Goal: Task Accomplishment & Management: Use online tool/utility

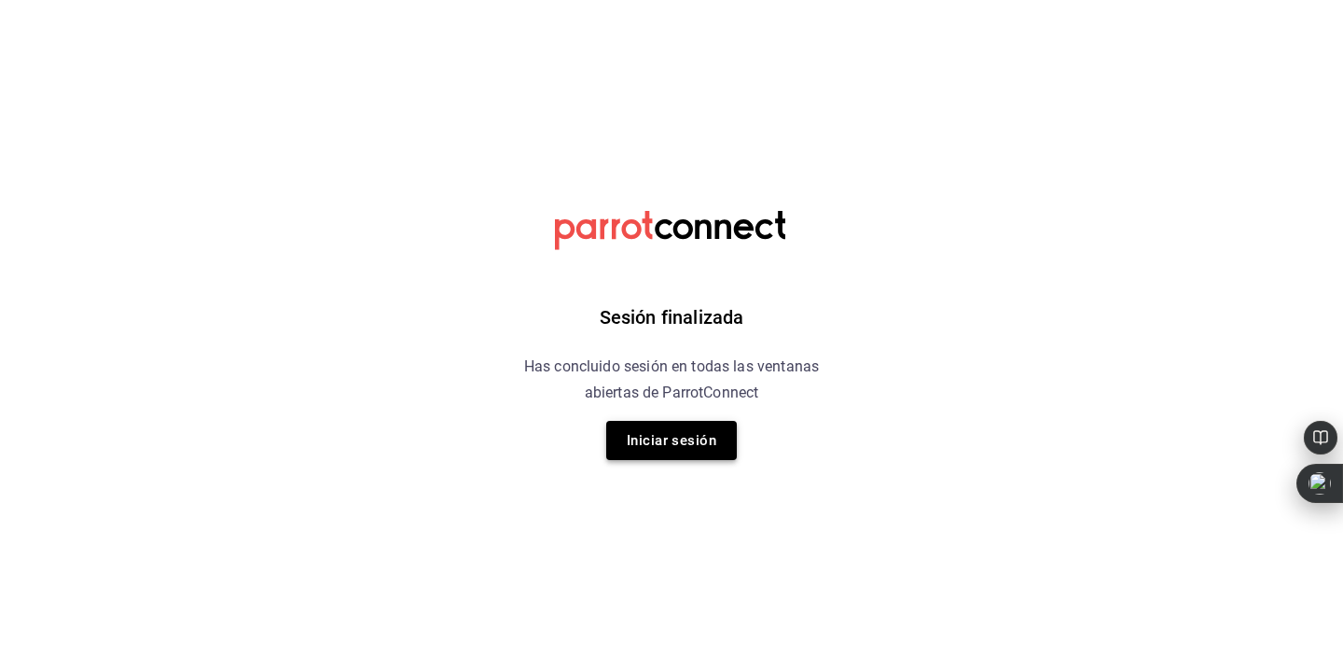
click at [645, 421] on button "Iniciar sesión" at bounding box center [671, 440] width 131 height 39
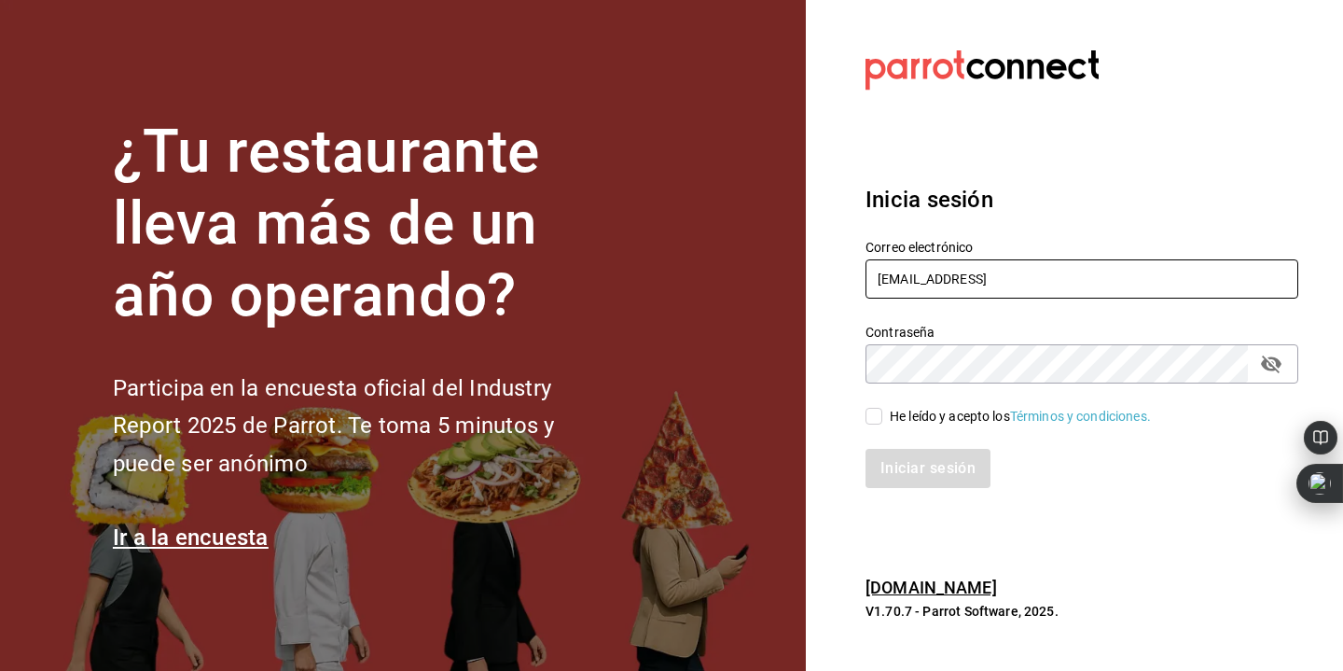
click at [920, 281] on input "[EMAIL_ADDRESS]" at bounding box center [1082, 278] width 433 height 39
type input "[EMAIL_ADDRESS][DOMAIN_NAME]"
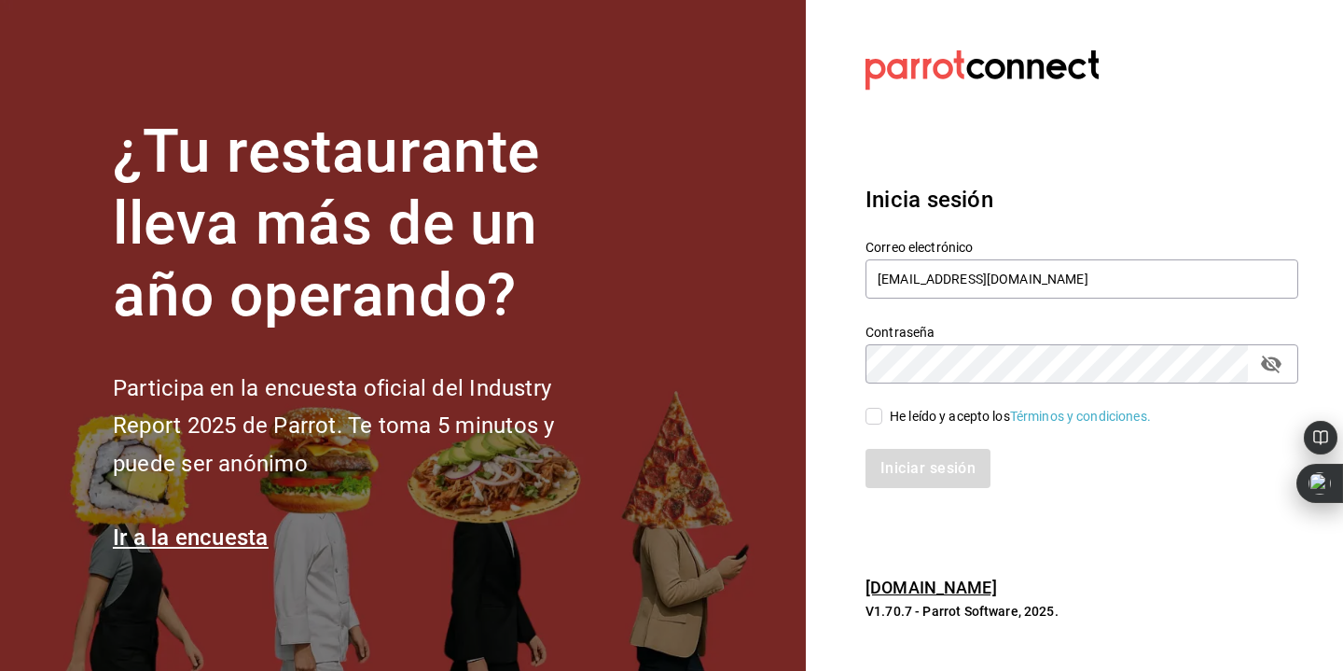
click at [880, 412] on input "He leído y acepto los Términos y condiciones." at bounding box center [874, 416] width 17 height 17
checkbox input "true"
click at [918, 456] on button "Iniciar sesión" at bounding box center [929, 468] width 127 height 39
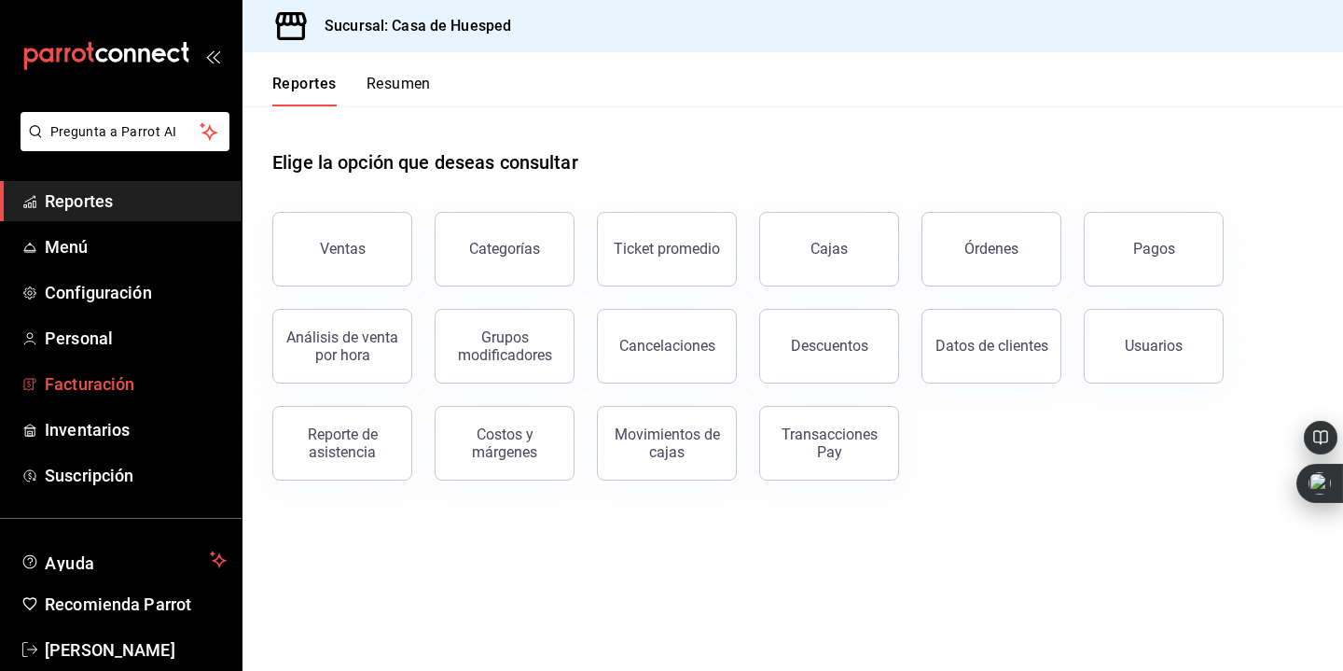
click at [90, 377] on span "Facturación" at bounding box center [136, 383] width 182 height 25
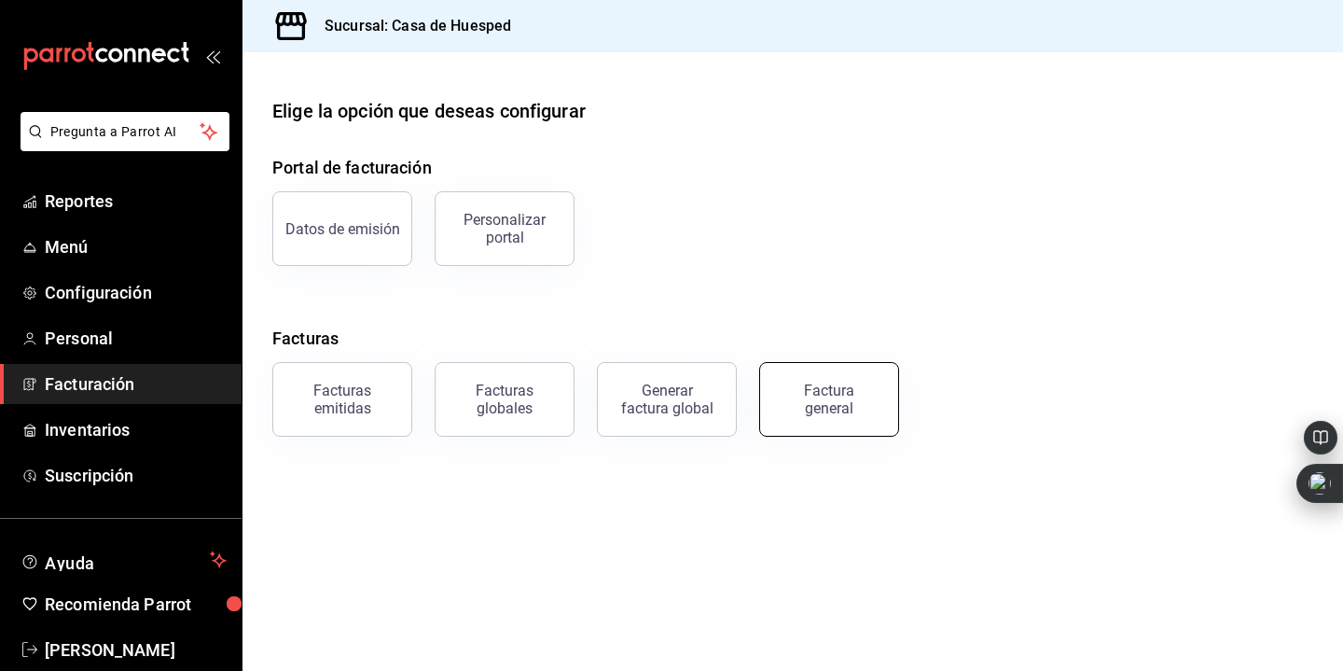
click at [837, 383] on div "Factura general" at bounding box center [829, 398] width 93 height 35
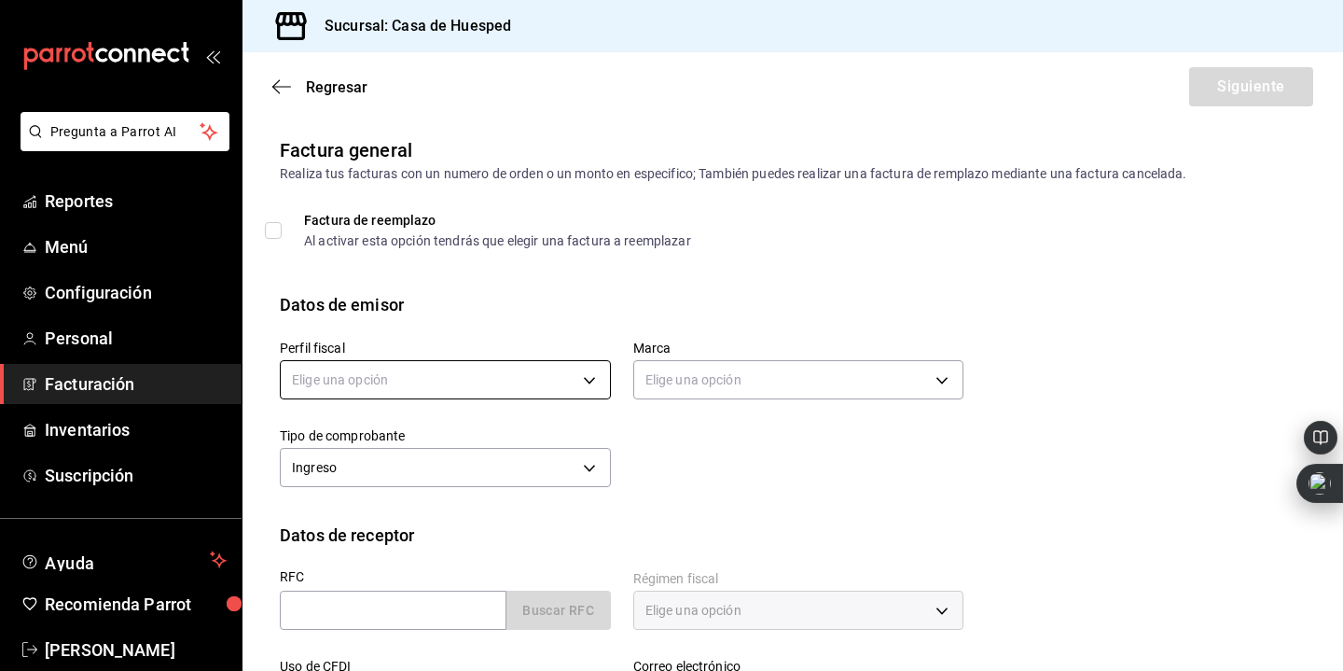
click at [507, 387] on body "Pregunta a Parrot AI Reportes Menú Configuración Personal Facturación Inventari…" at bounding box center [671, 335] width 1343 height 671
click at [420, 370] on div at bounding box center [671, 335] width 1343 height 671
click at [408, 371] on body "Pregunta a Parrot AI Reportes Menú Configuración Personal Facturación Inventari…" at bounding box center [671, 335] width 1343 height 671
click at [408, 465] on li "[PERSON_NAME]" at bounding box center [445, 474] width 329 height 35
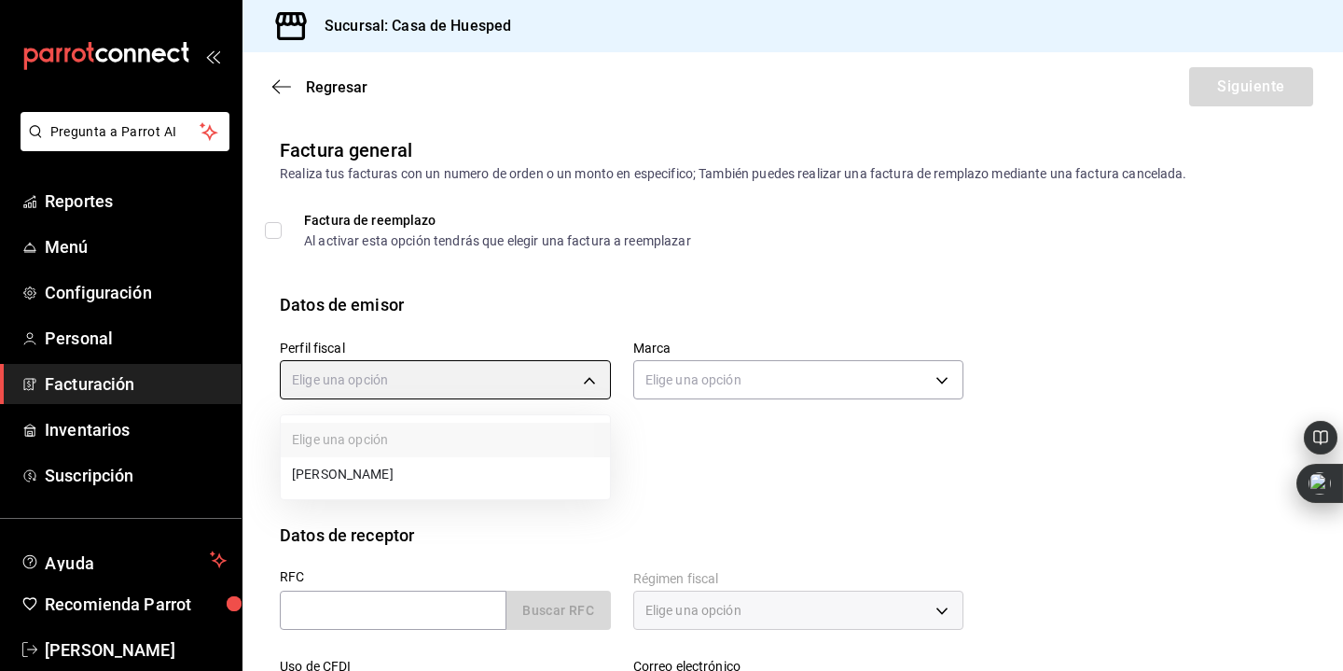
type input "5d0b8355-84ed-4ab5-8527-503e61b883e5"
type input "c16ab1b5-fb54-44a6-bdad-467be9a867be"
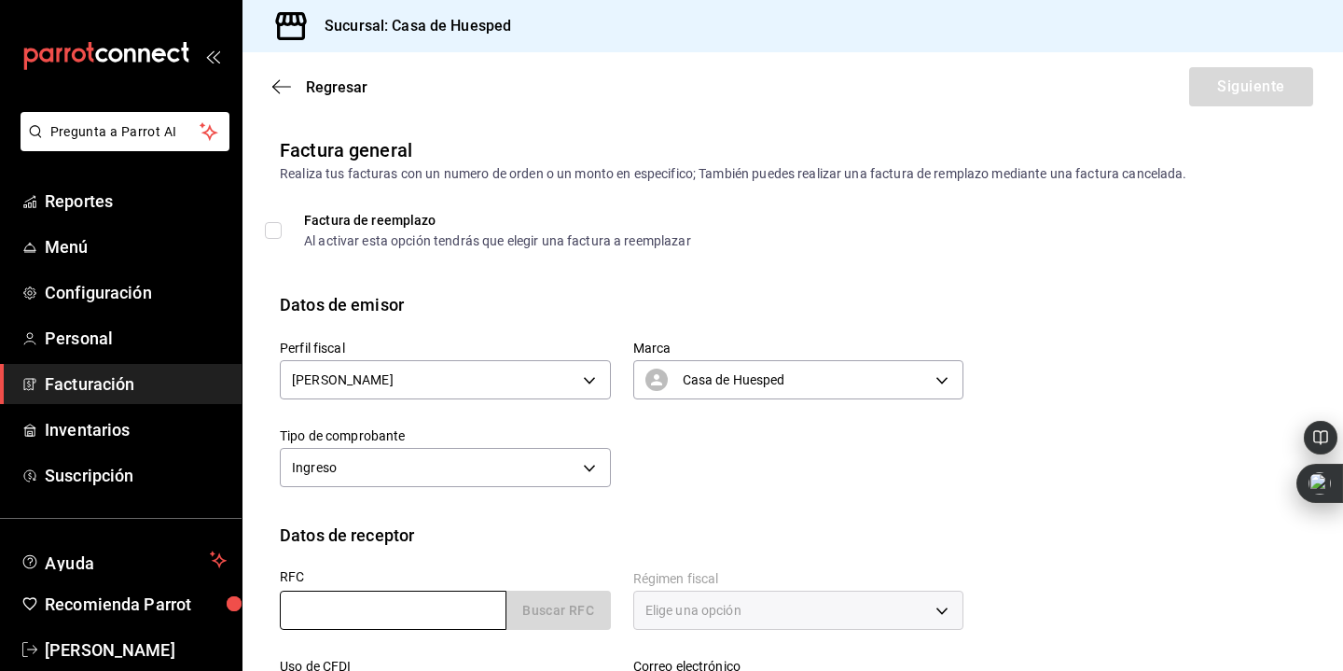
click at [394, 605] on input "text" at bounding box center [393, 609] width 227 height 39
type input "LSI8112153I7"
click at [546, 603] on button "Buscar RFC" at bounding box center [558, 609] width 104 height 39
type input "601"
type input "G03"
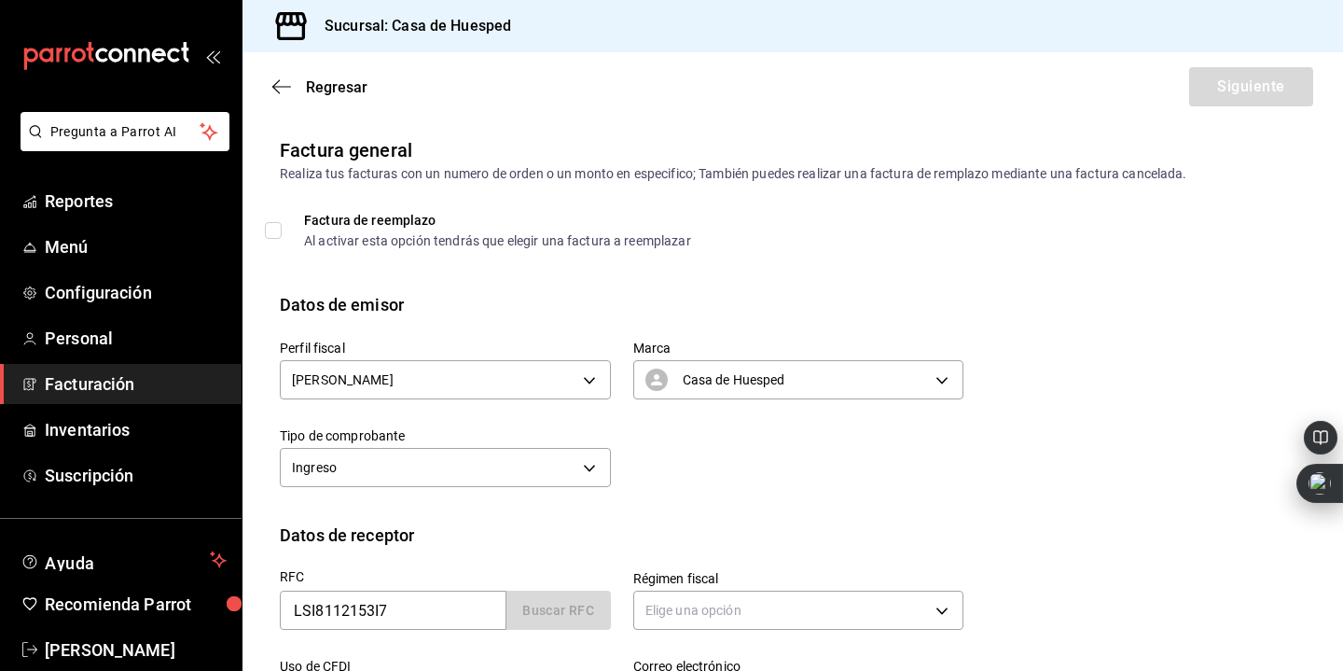
type input "[PERSON_NAME][EMAIL_ADDRESS][DOMAIN_NAME]"
type input "11000"
type input "LABORATORIOS SILANES"
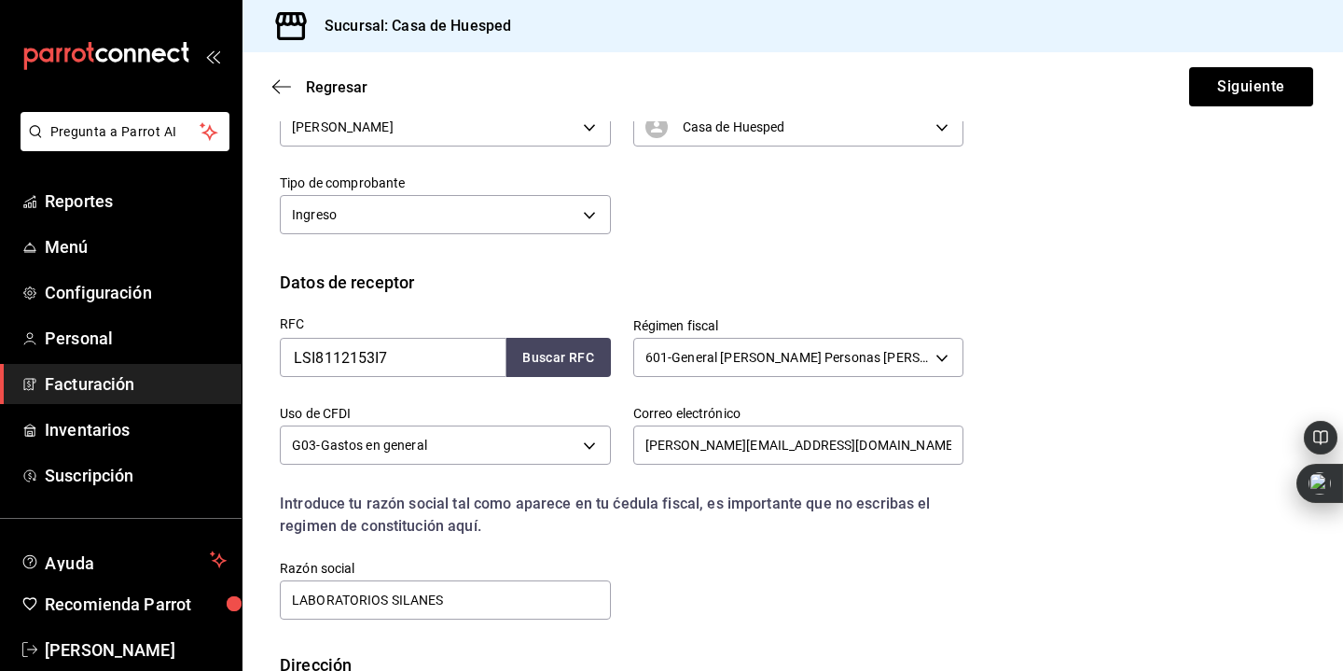
scroll to position [374, 0]
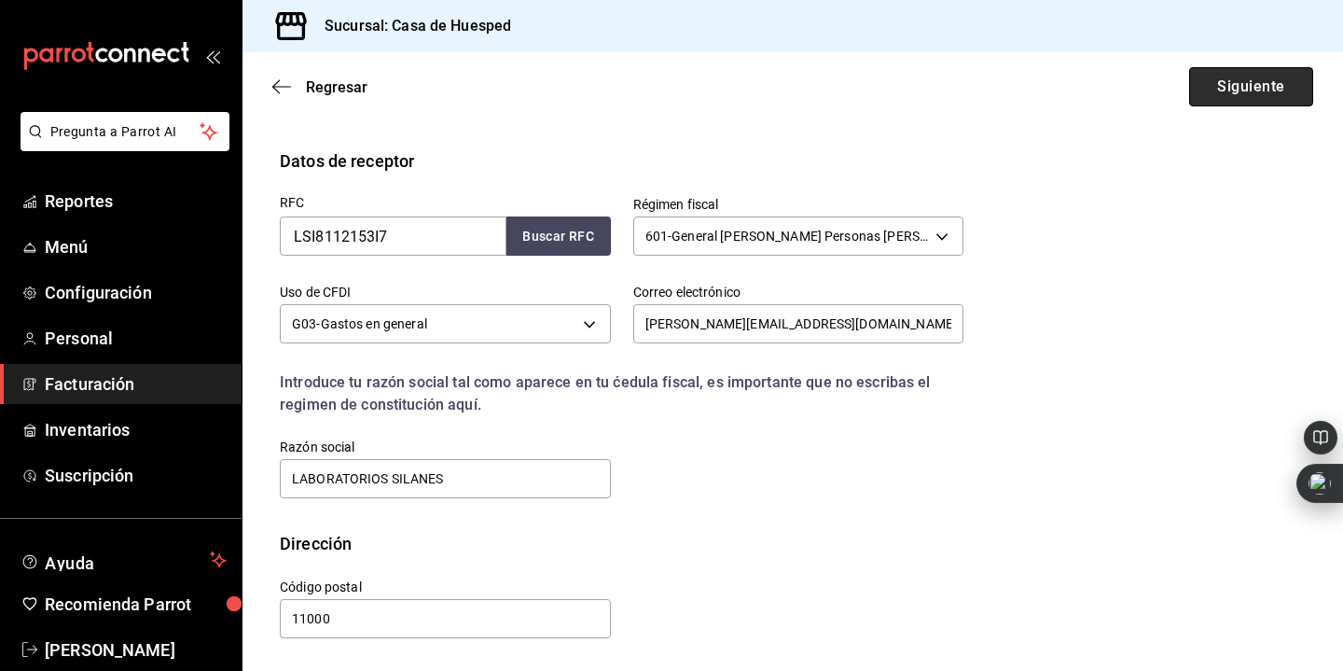
click at [1238, 80] on button "Siguiente" at bounding box center [1251, 86] width 124 height 39
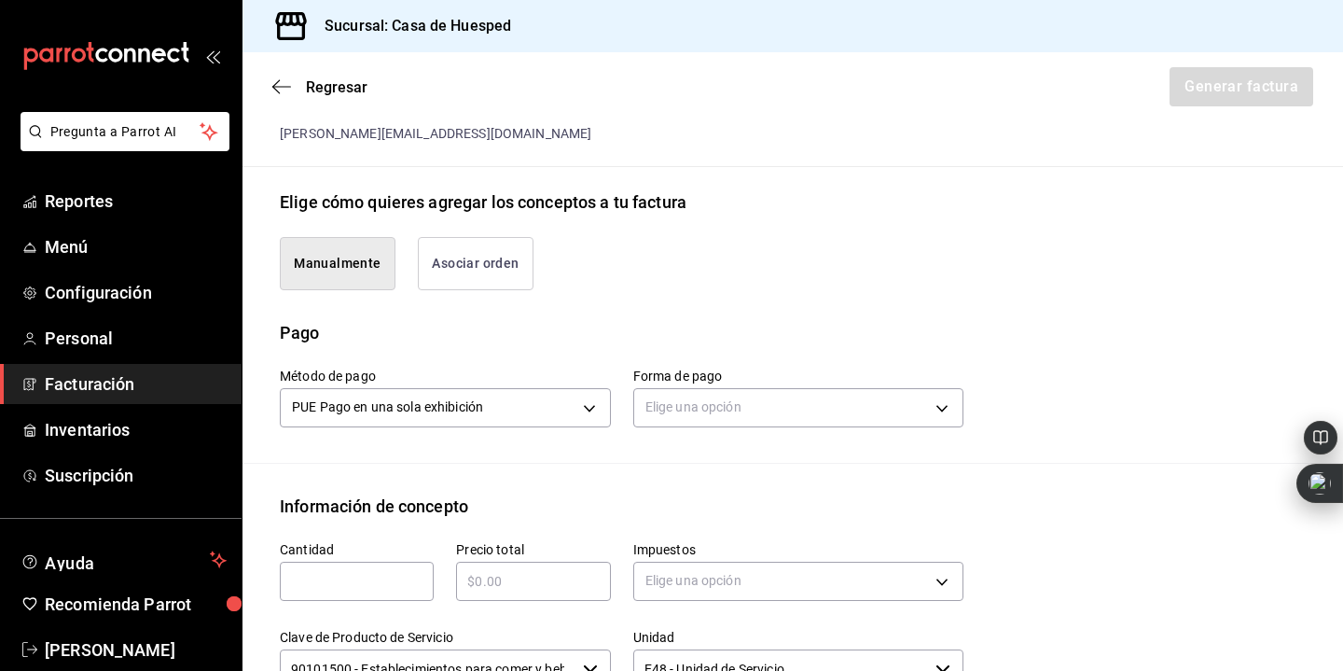
click at [494, 270] on button "Asociar orden" at bounding box center [476, 263] width 116 height 53
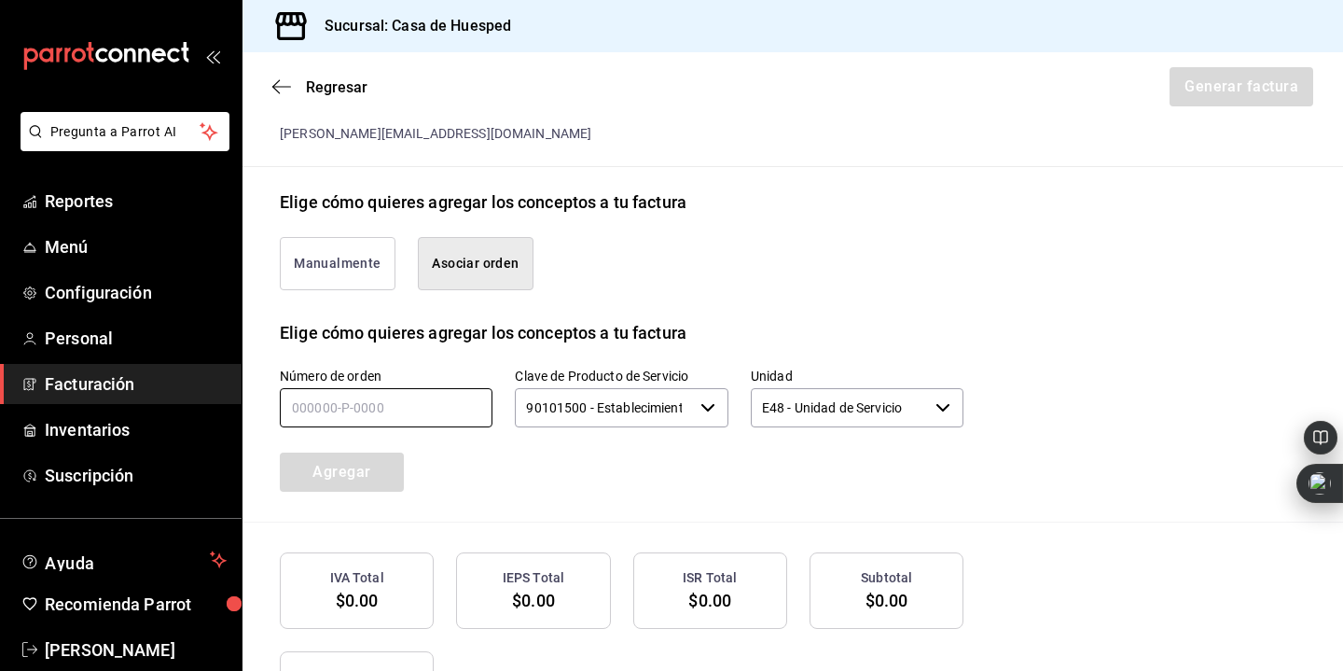
click at [336, 397] on input "text" at bounding box center [386, 407] width 213 height 39
type input "120925-p-0020"
click at [354, 468] on button "Agregar" at bounding box center [342, 471] width 124 height 39
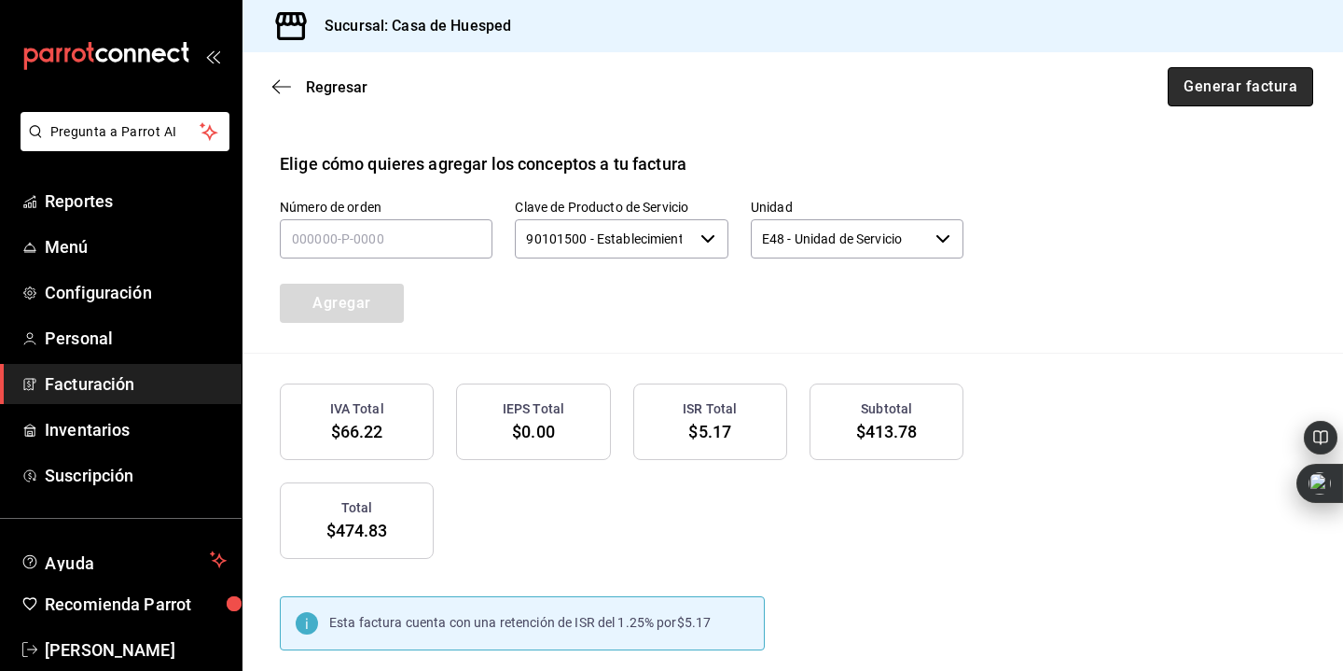
click at [1205, 81] on button "Generar factura" at bounding box center [1241, 86] width 146 height 39
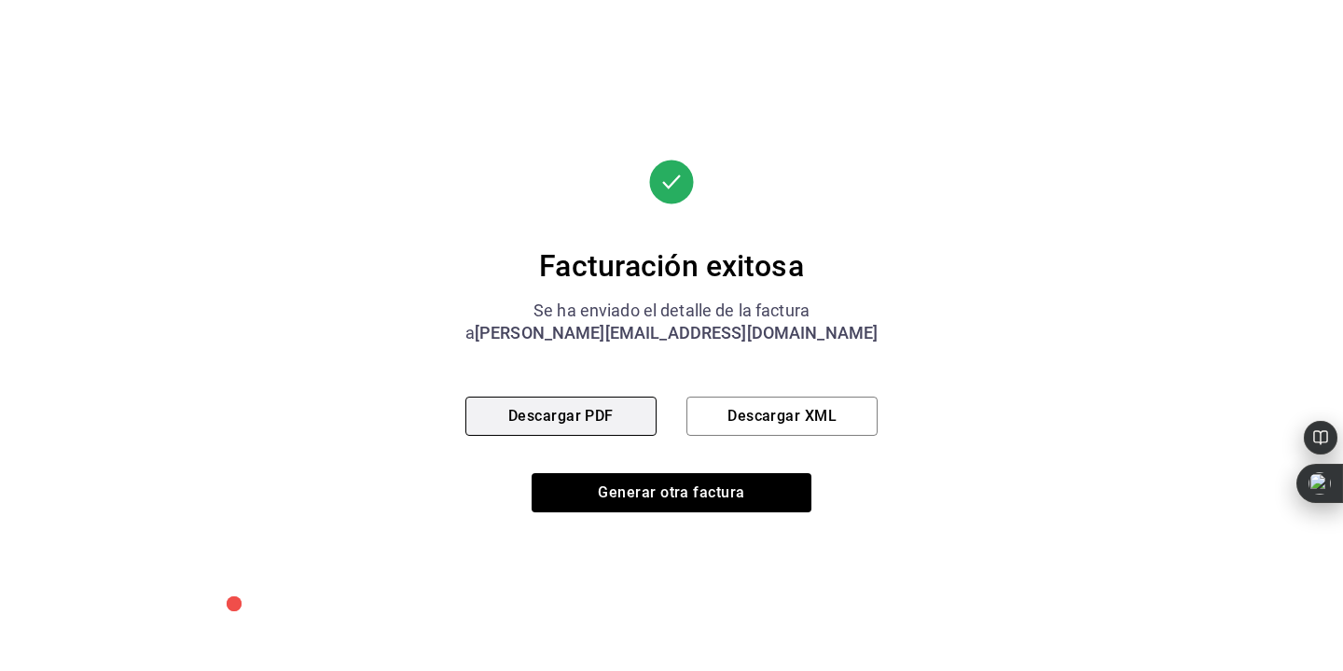
click at [577, 418] on button "Descargar PDF" at bounding box center [560, 415] width 191 height 39
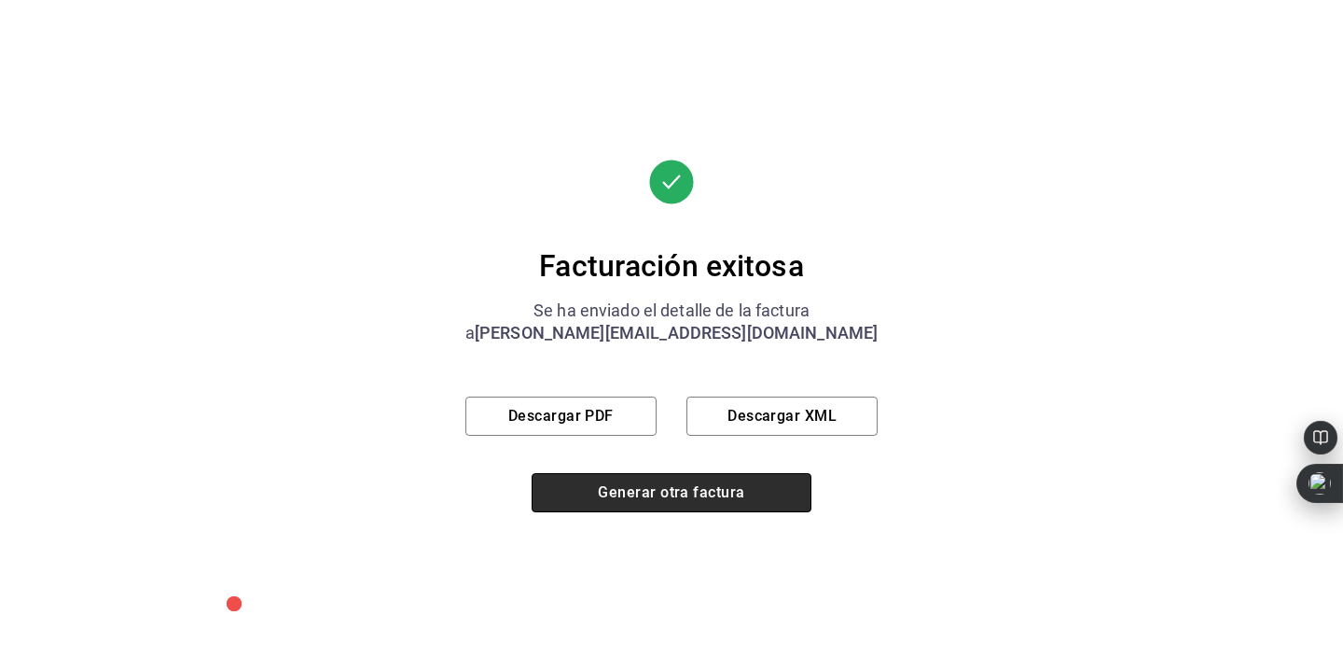
click at [675, 492] on button "Generar otra factura" at bounding box center [672, 492] width 280 height 39
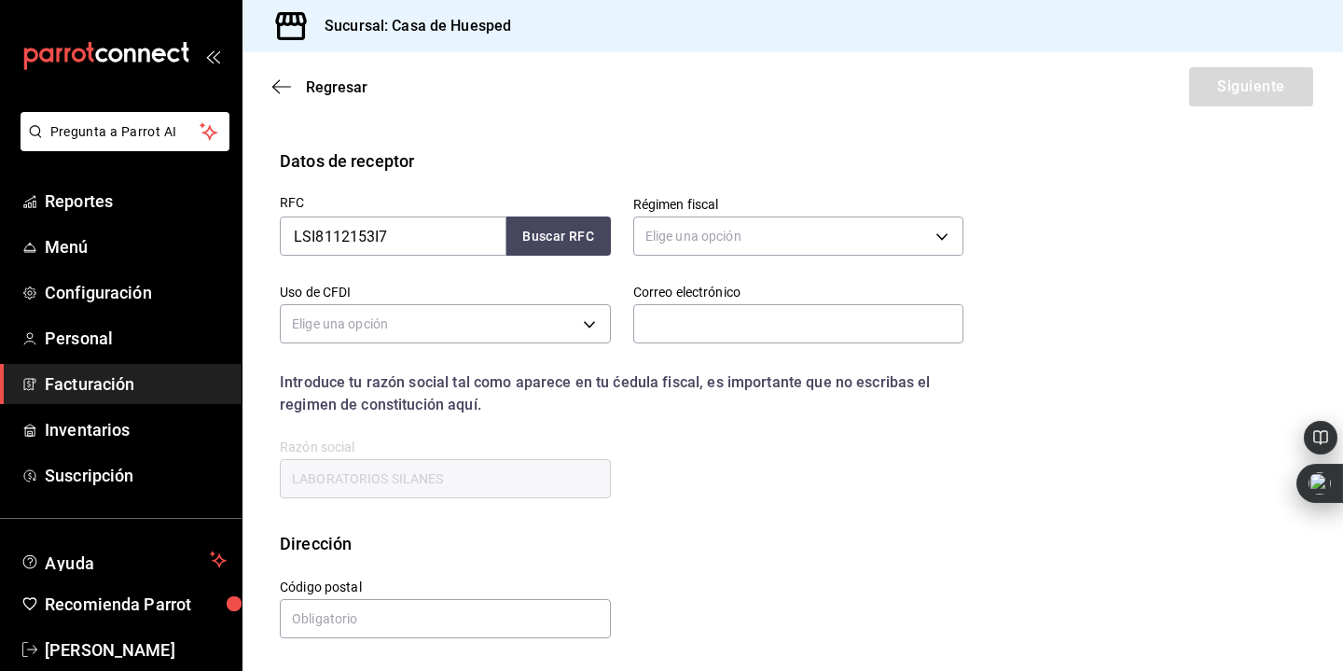
scroll to position [222, 0]
